Goal: Information Seeking & Learning: Check status

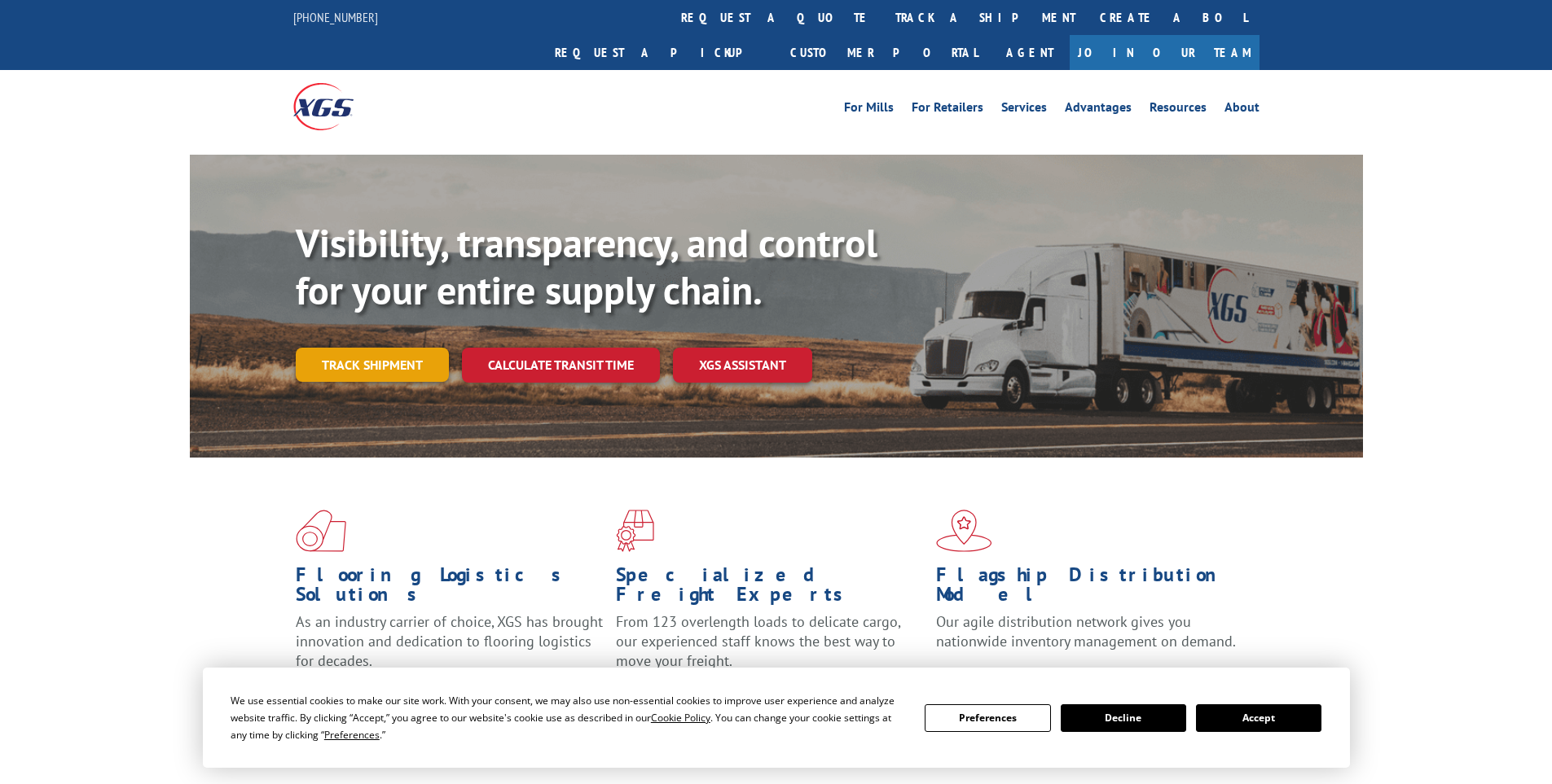
click at [394, 347] on link "Track shipment" at bounding box center [372, 365] width 153 height 35
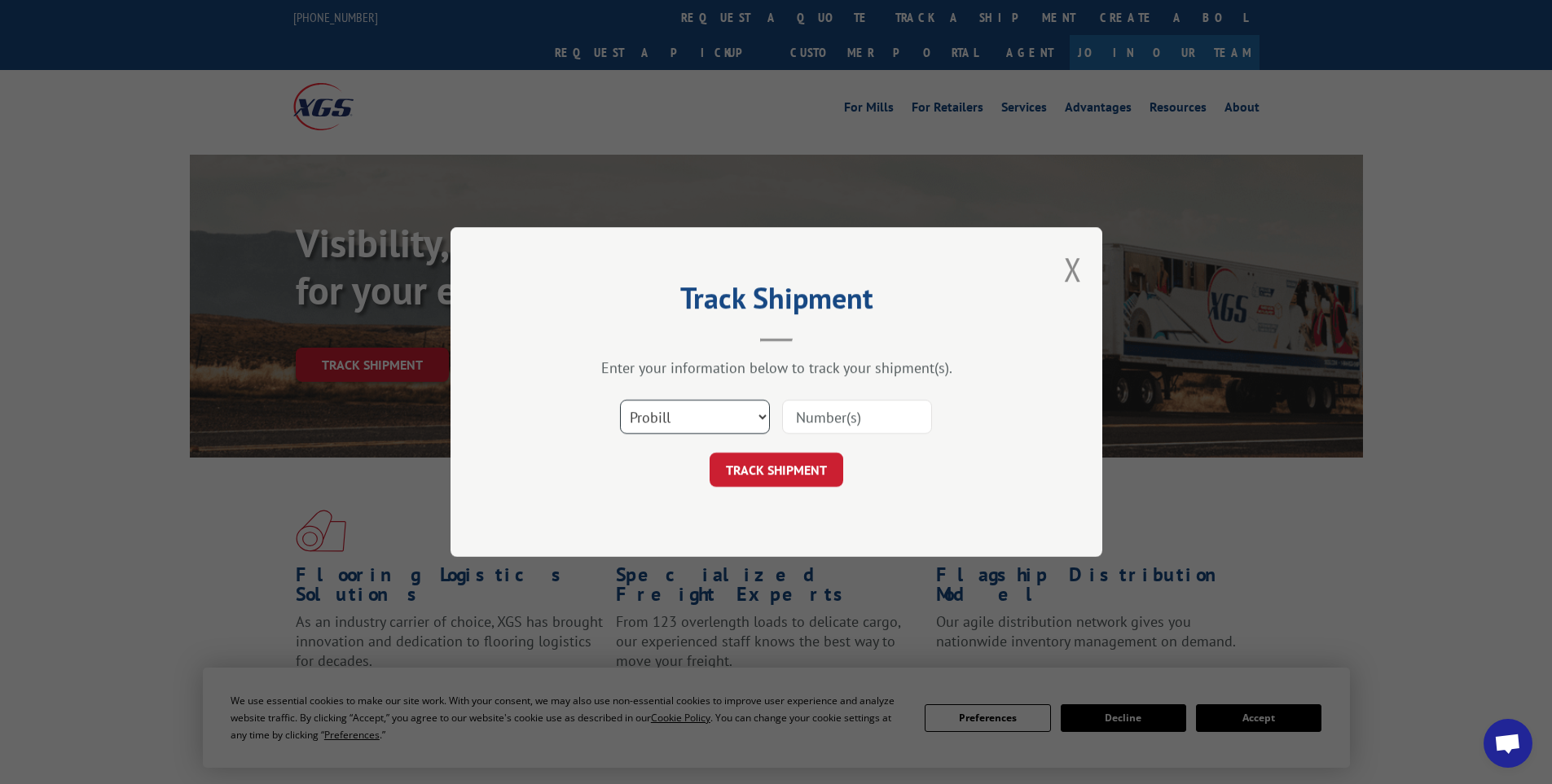
click at [653, 414] on select "Select category... Probill BOL PO" at bounding box center [695, 418] width 150 height 35
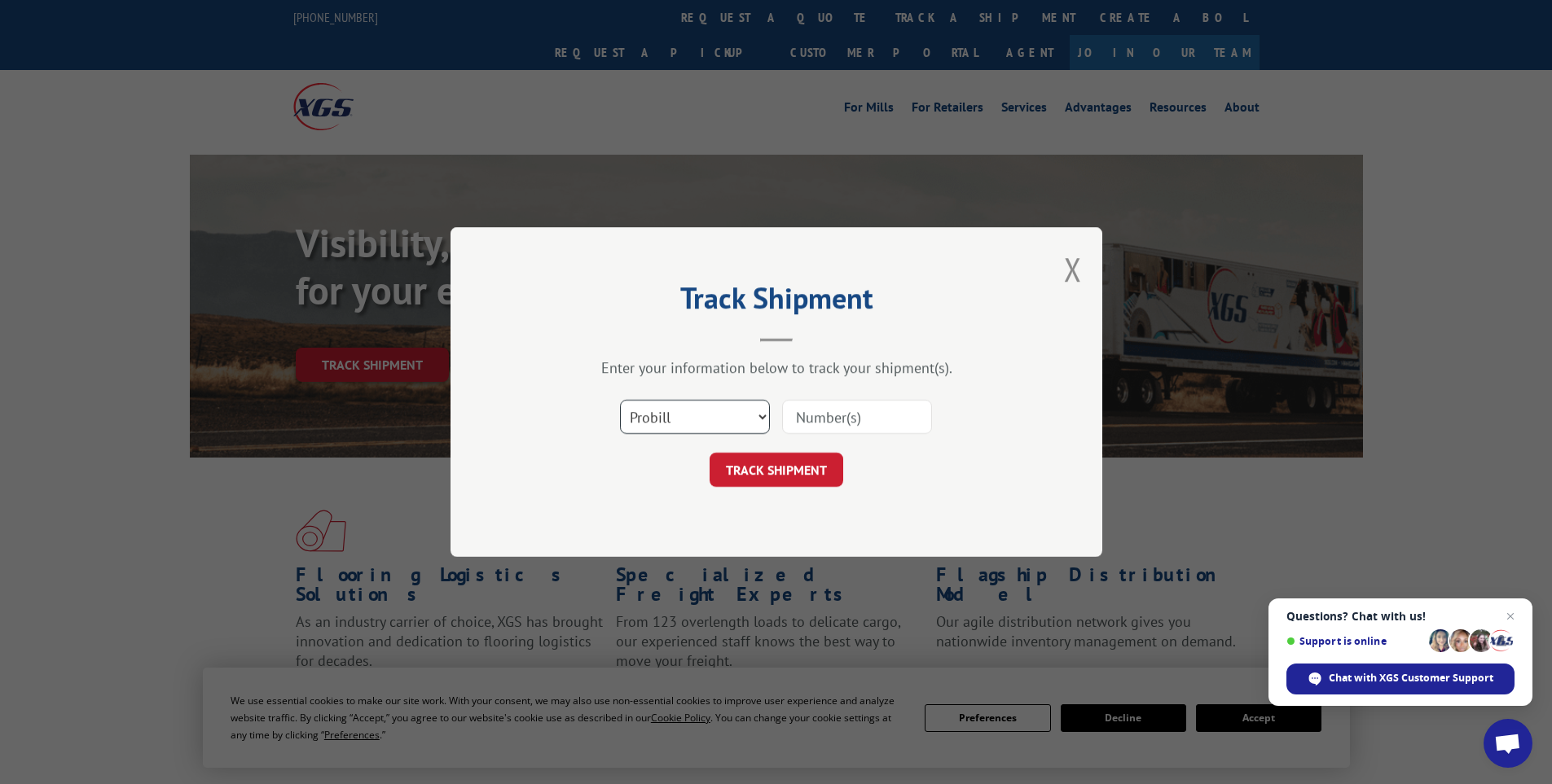
select select "bol"
click at [620, 400] on select "Select category... Probill BOL PO" at bounding box center [695, 418] width 150 height 35
drag, startPoint x: 796, startPoint y: 414, endPoint x: 786, endPoint y: 415, distance: 10.0
click at [794, 415] on input at bounding box center [857, 418] width 150 height 35
paste input "435369"
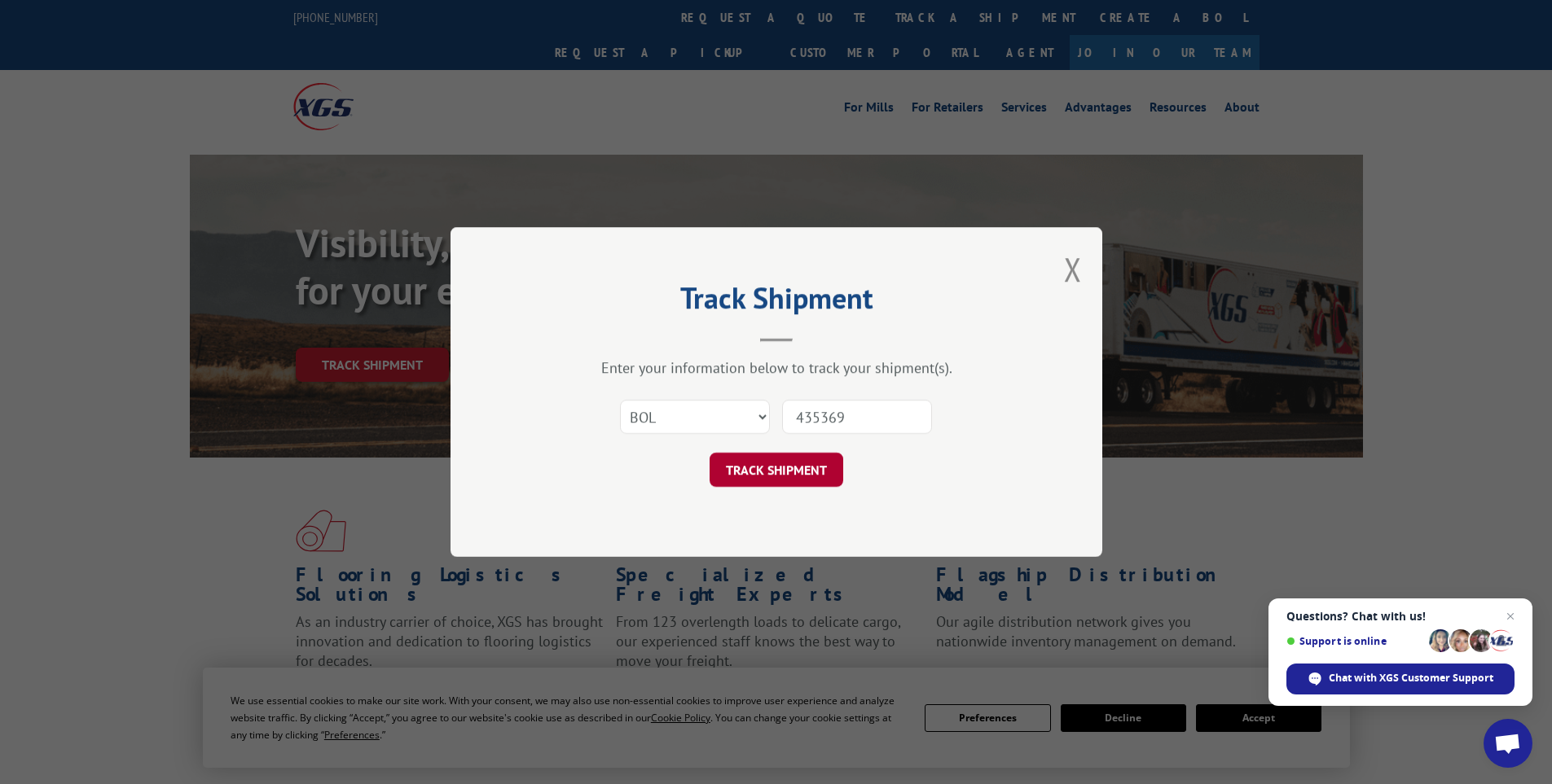
type input "435369"
click at [784, 467] on button "TRACK SHIPMENT" at bounding box center [776, 470] width 134 height 35
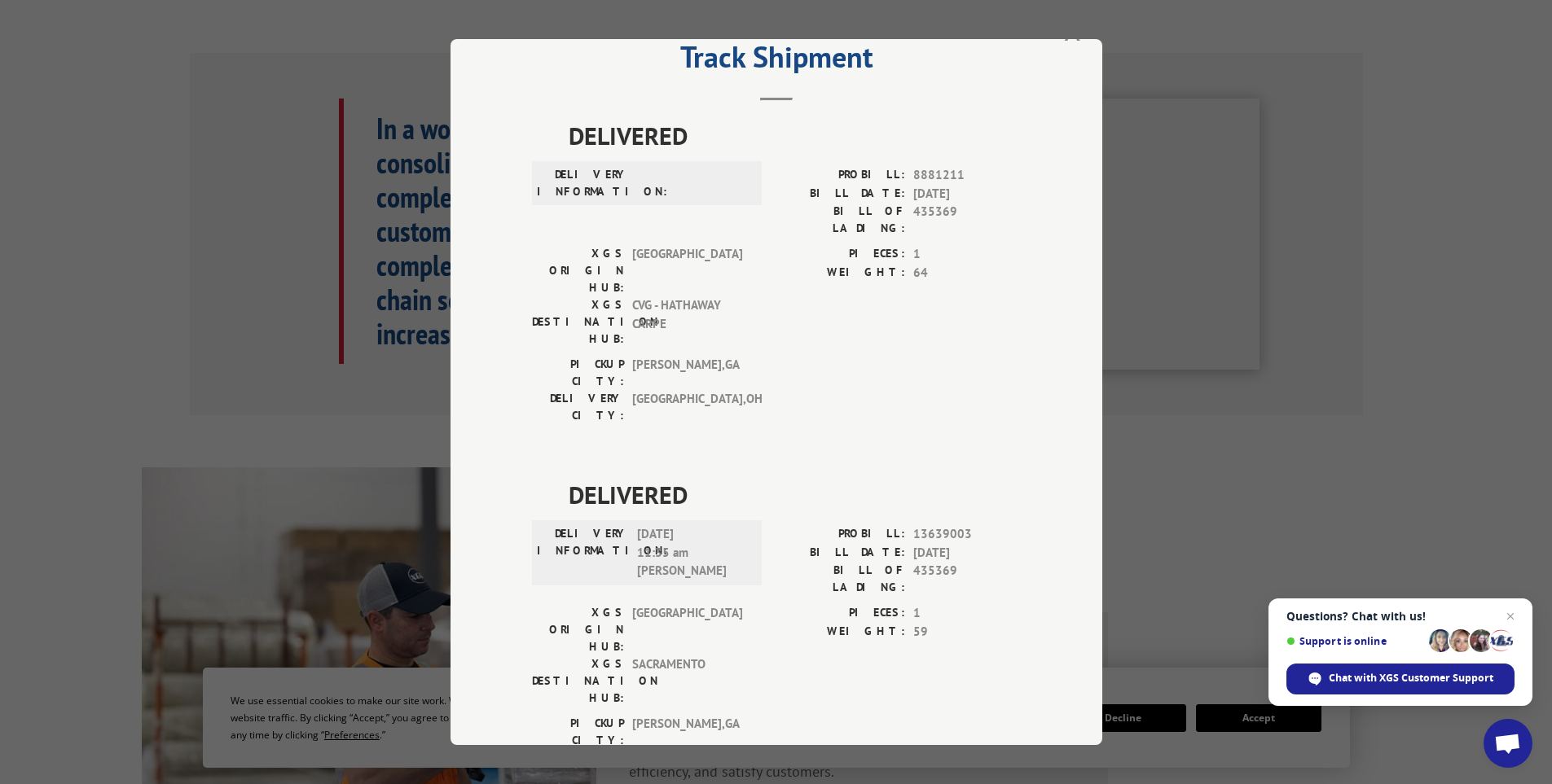
scroll to position [47, 0]
